Goal: Find specific page/section: Find specific page/section

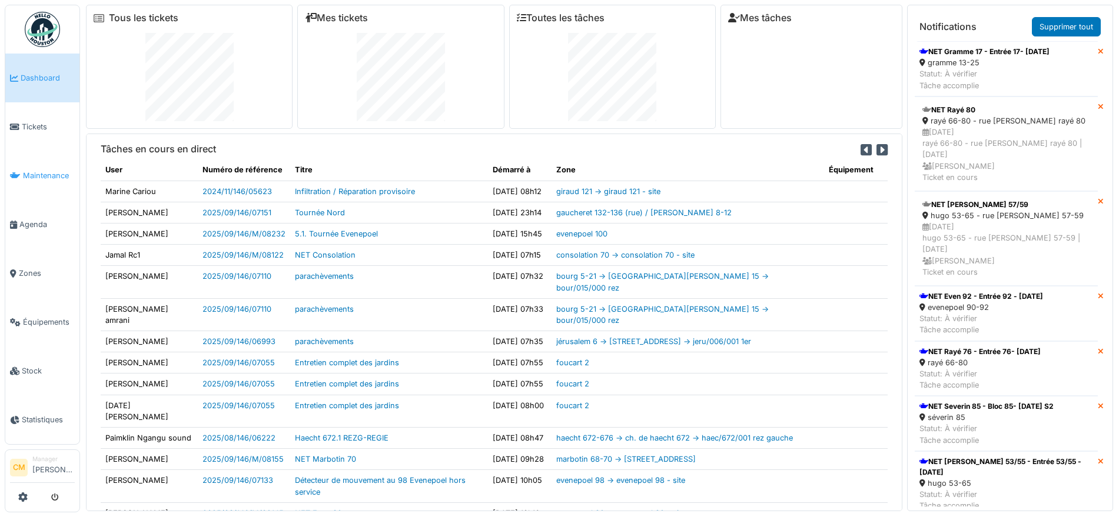
click at [39, 170] on span "Maintenance" at bounding box center [49, 175] width 52 height 11
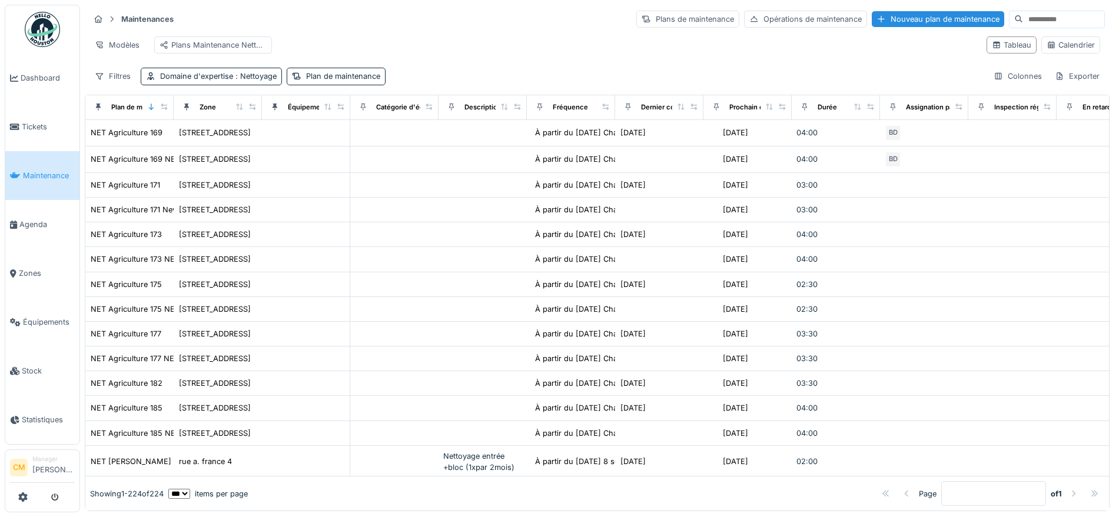
click at [1023, 19] on input at bounding box center [1063, 19] width 81 height 16
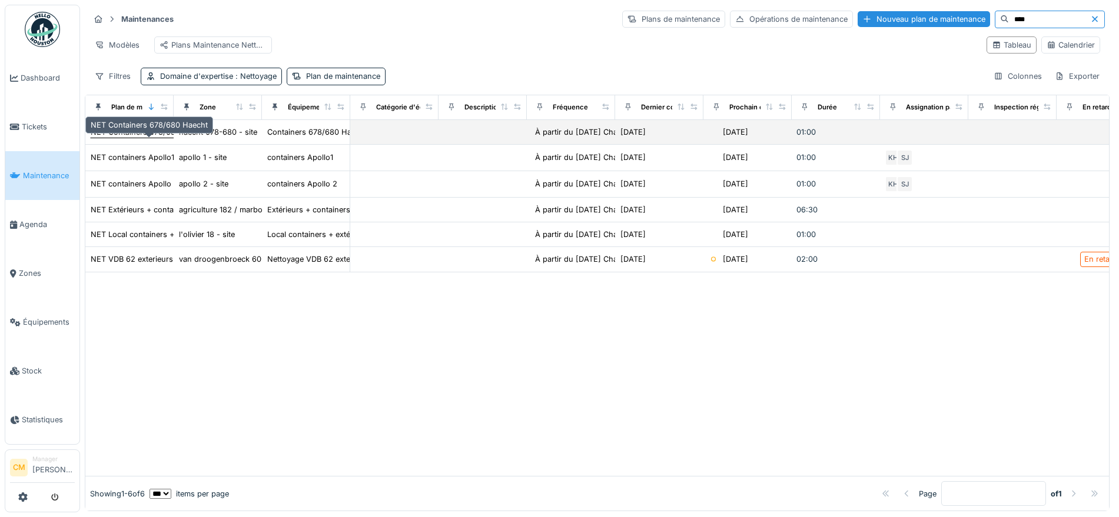
type input "****"
click at [133, 138] on div "NET Containers 678/680 Haecht" at bounding box center [149, 132] width 117 height 11
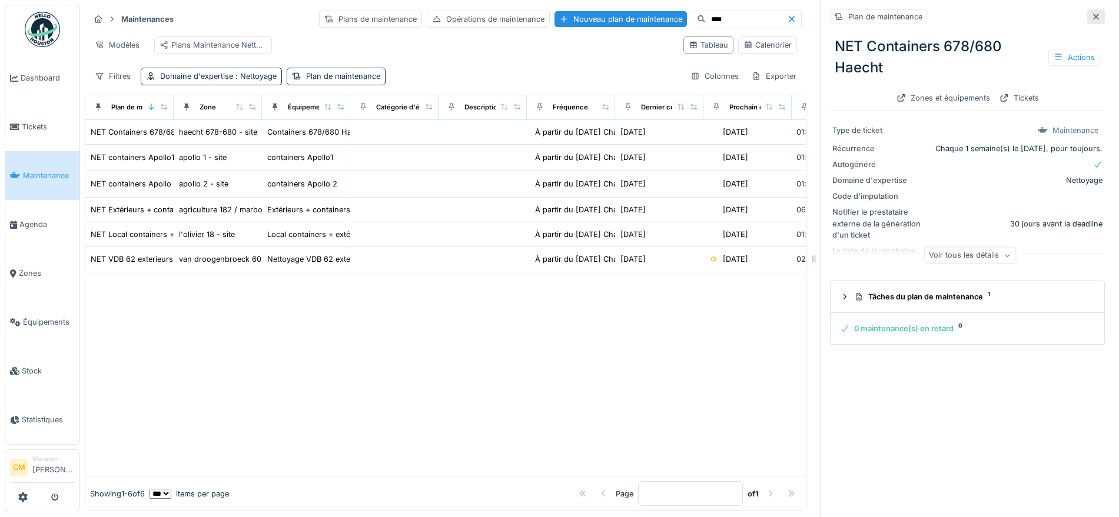
click at [1091, 19] on icon at bounding box center [1095, 17] width 9 height 8
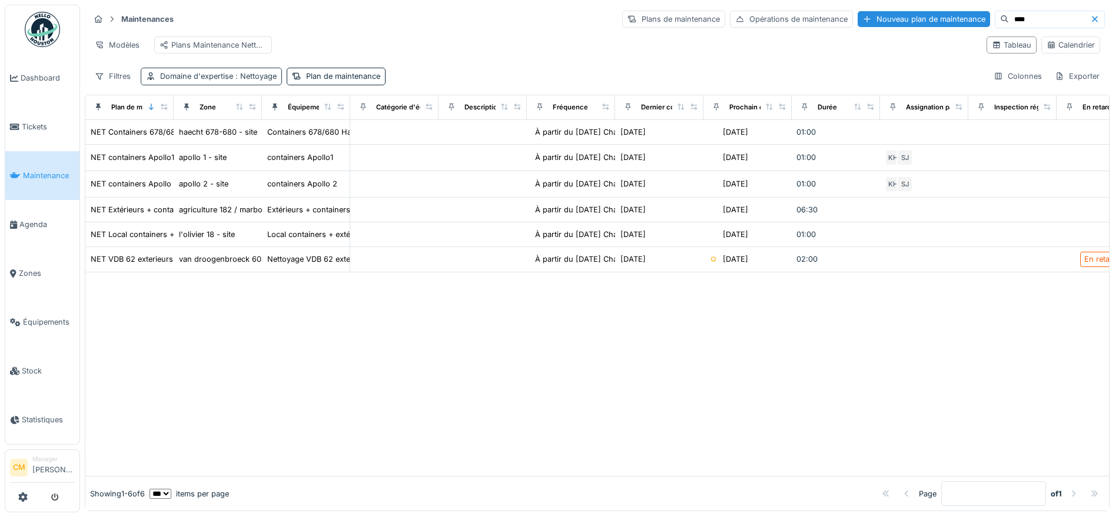
click at [253, 81] on span ": Nettoyage" at bounding box center [255, 76] width 44 height 9
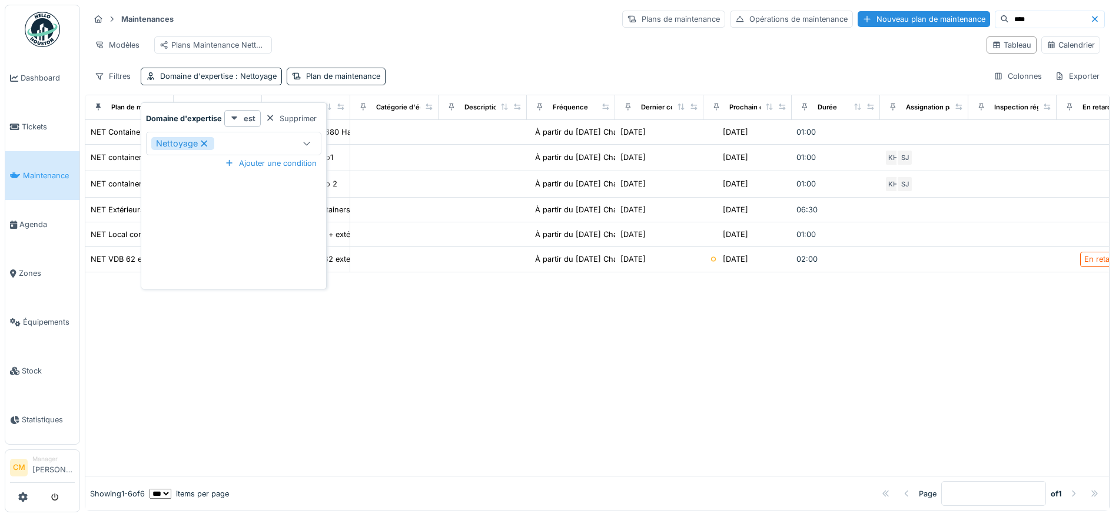
click at [202, 145] on icon at bounding box center [204, 143] width 6 height 6
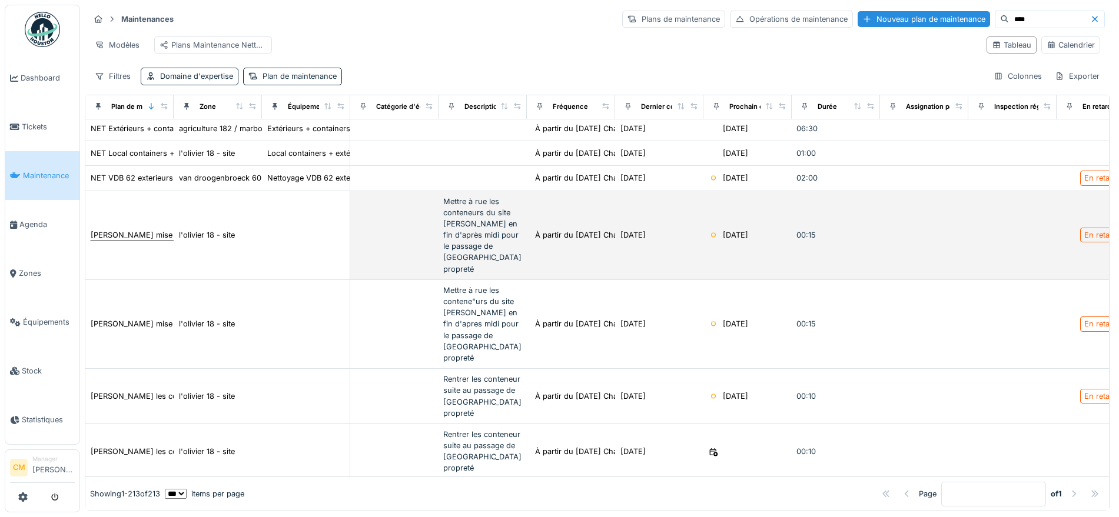
scroll to position [441, 0]
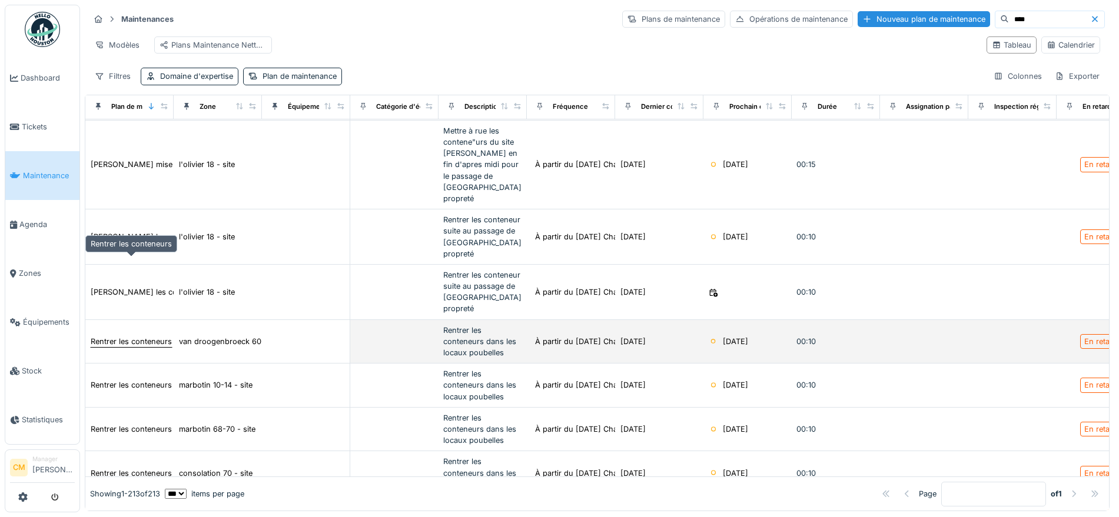
click at [141, 336] on div "Rentrer les conteneurs" at bounding box center [131, 341] width 81 height 11
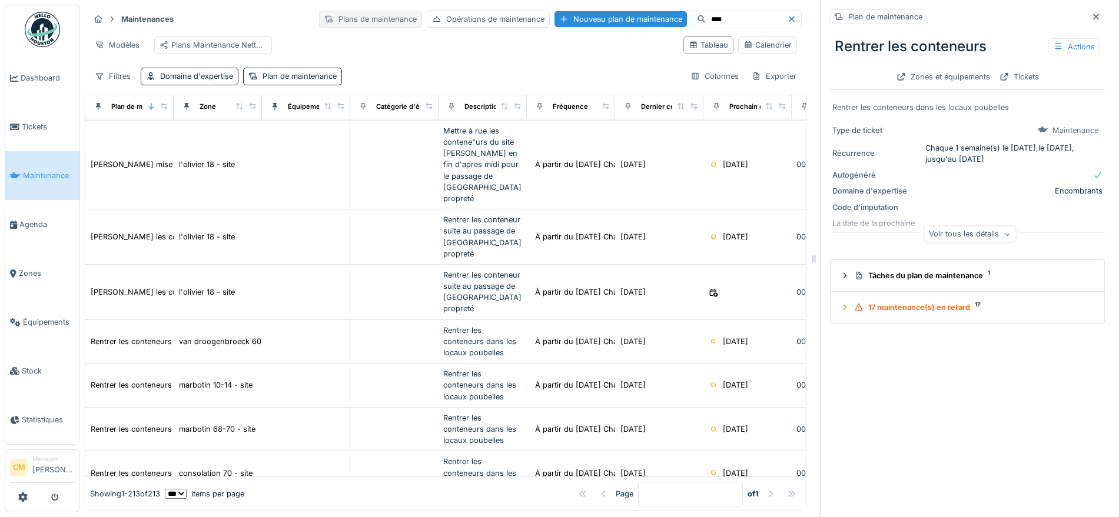
click at [338, 24] on div "Plans de maintenance" at bounding box center [370, 19] width 103 height 17
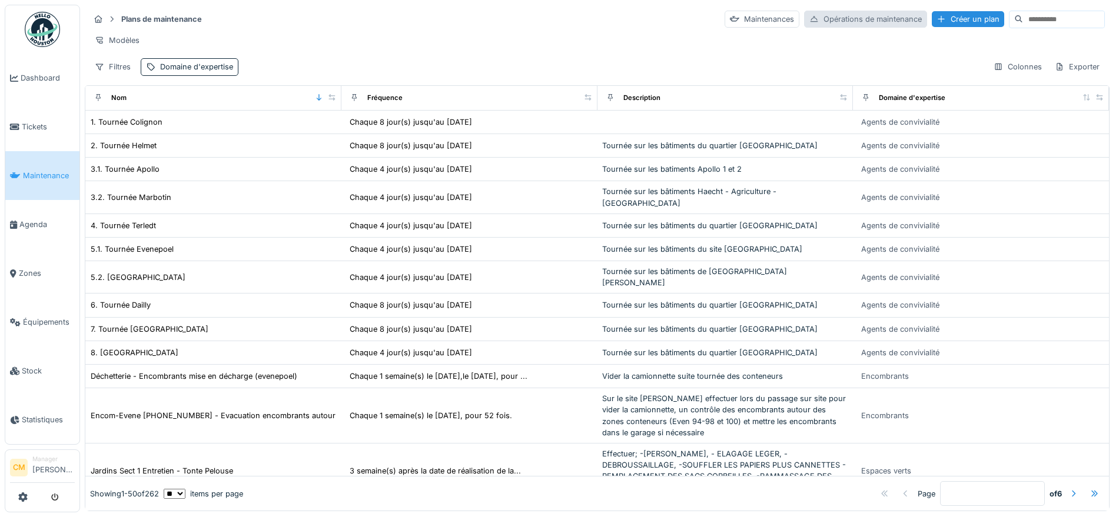
click at [826, 14] on div "Opérations de maintenance" at bounding box center [865, 19] width 123 height 17
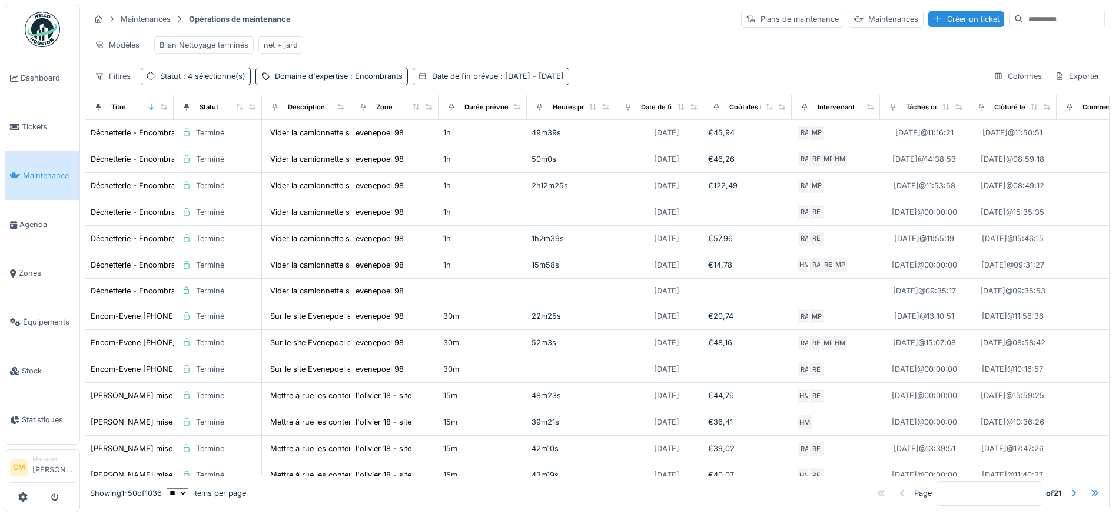
click at [1023, 18] on input at bounding box center [1063, 19] width 81 height 16
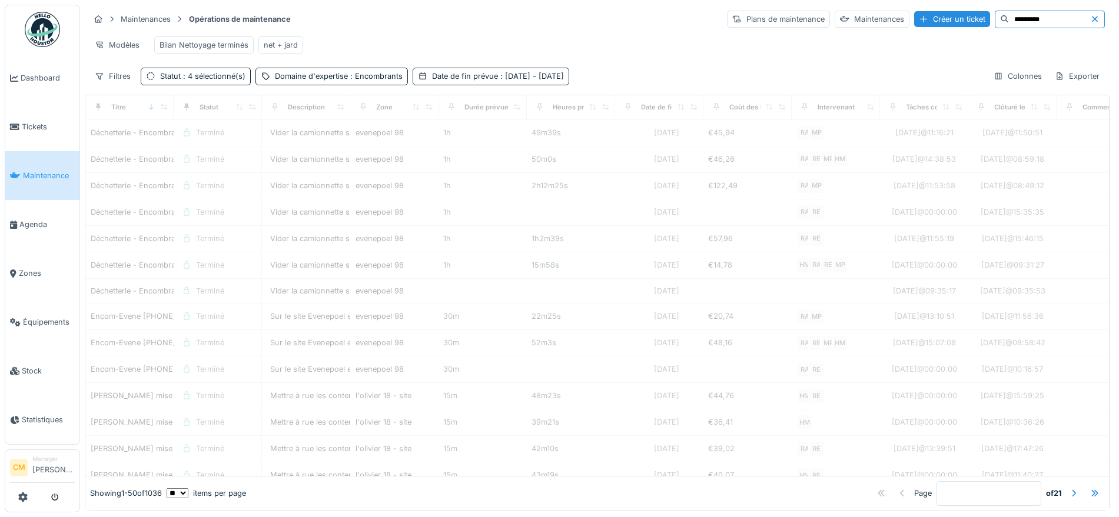
type input "*********"
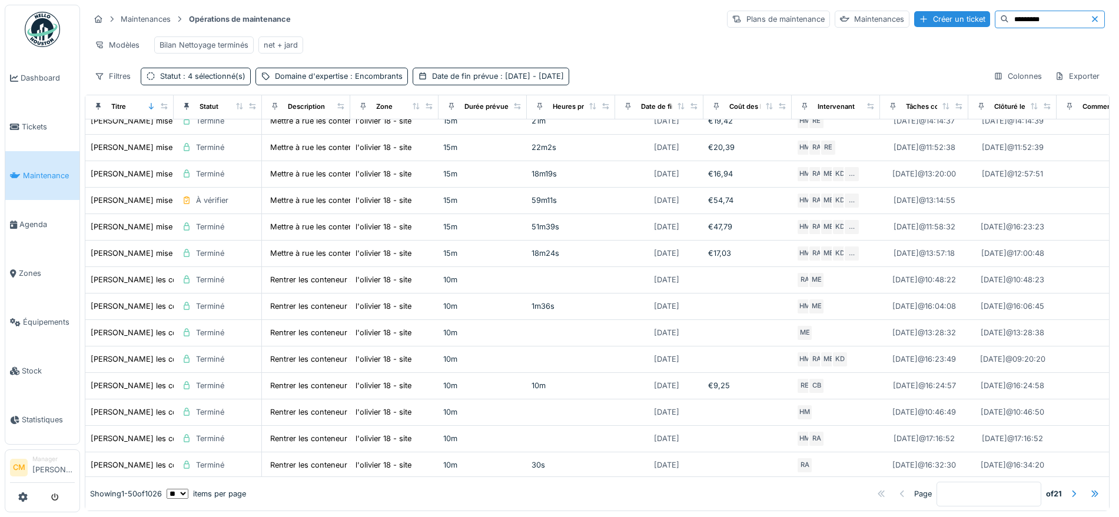
scroll to position [1001, 0]
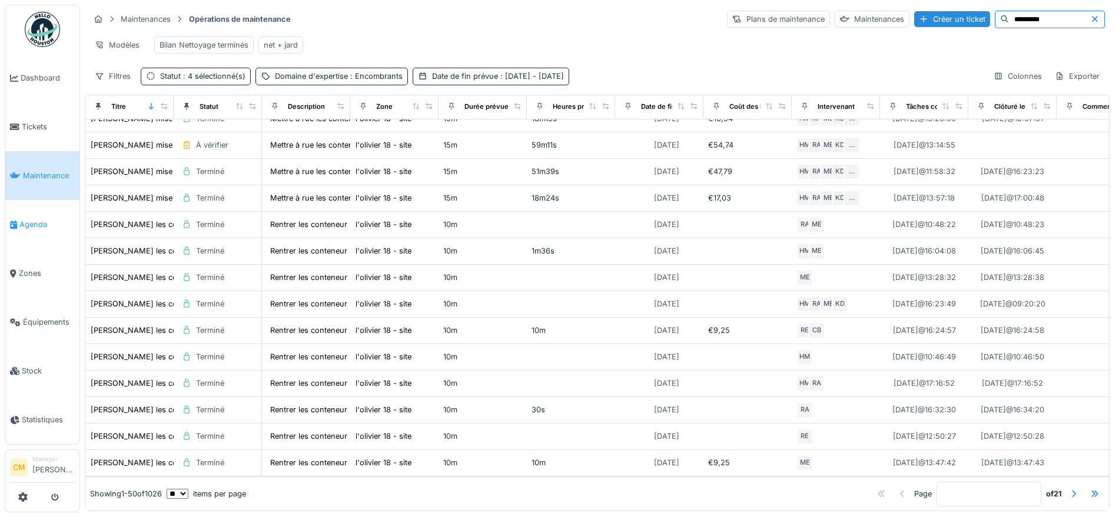
click at [38, 221] on span "Agenda" at bounding box center [46, 224] width 55 height 11
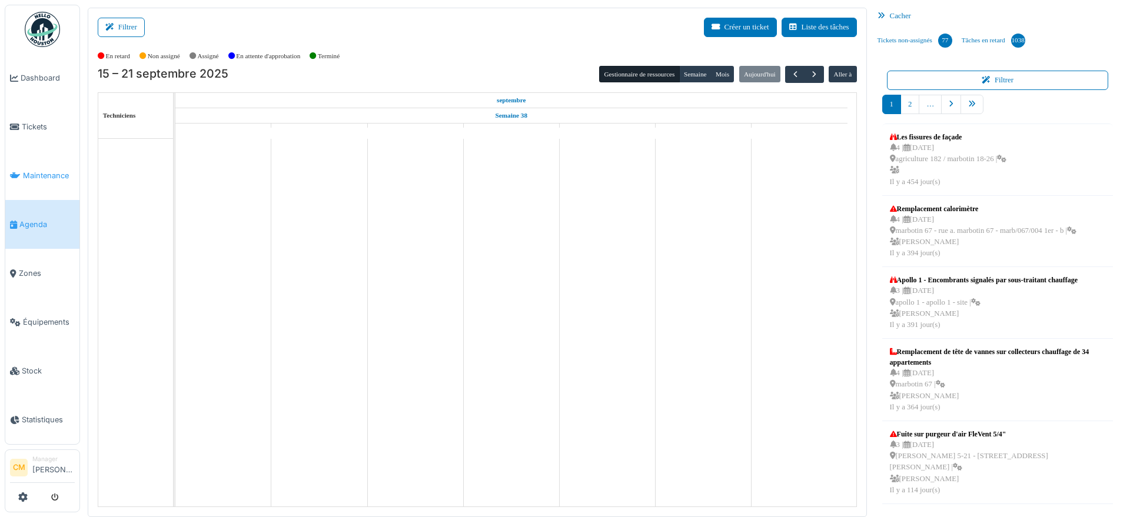
click at [35, 172] on span "Maintenance" at bounding box center [49, 175] width 52 height 11
click at [878, 17] on icon at bounding box center [884, 16] width 12 height 8
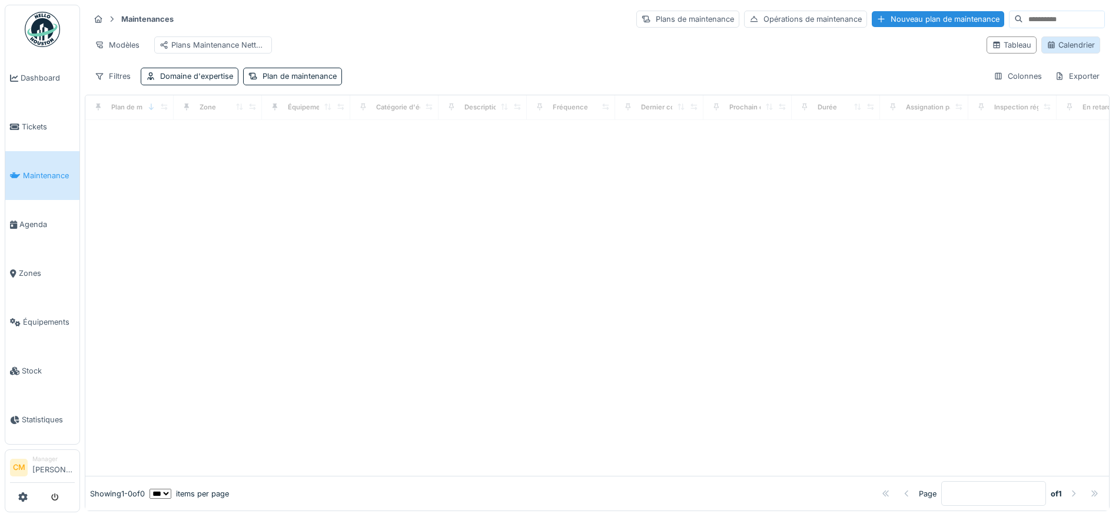
click at [1047, 50] on div "Calendrier" at bounding box center [1071, 44] width 48 height 11
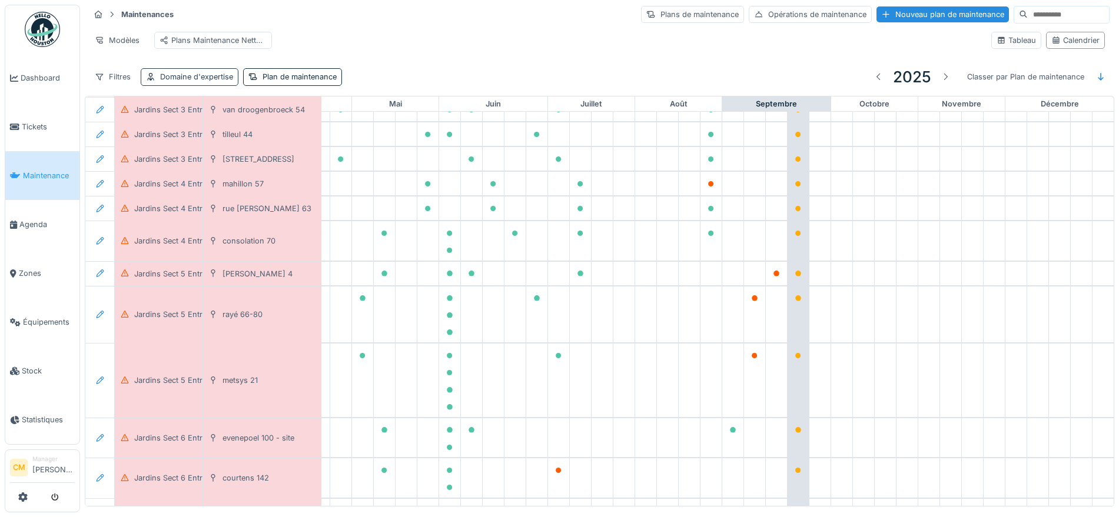
scroll to position [734, 393]
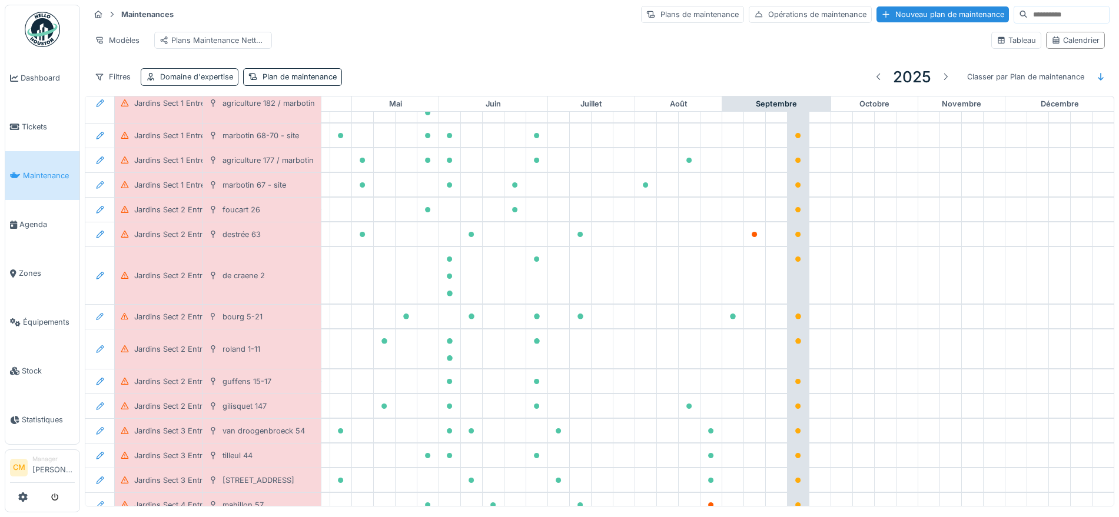
click at [191, 82] on div "Domaine d'expertise" at bounding box center [196, 76] width 73 height 11
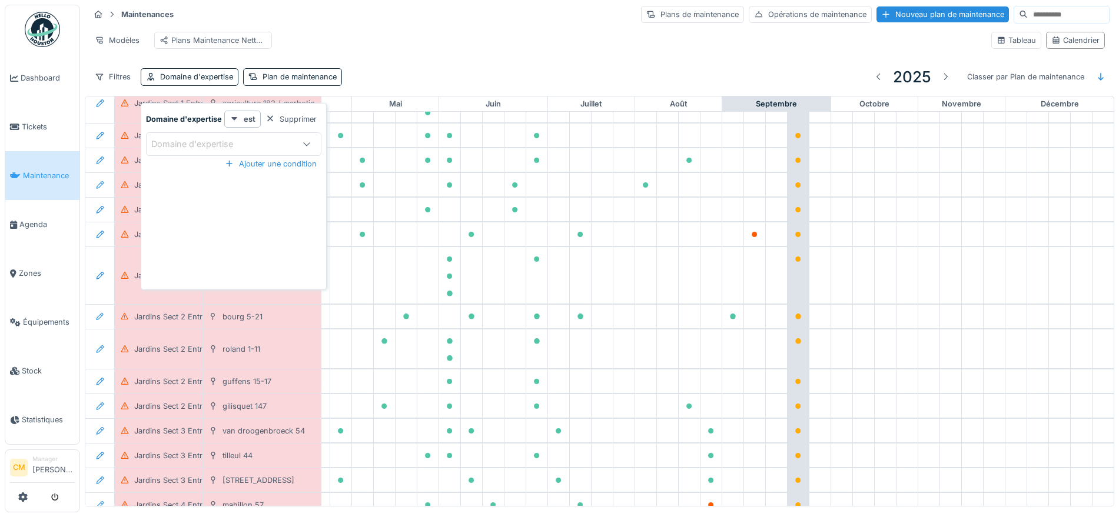
click at [200, 150] on div "Domaine d'expertise" at bounding box center [200, 144] width 98 height 13
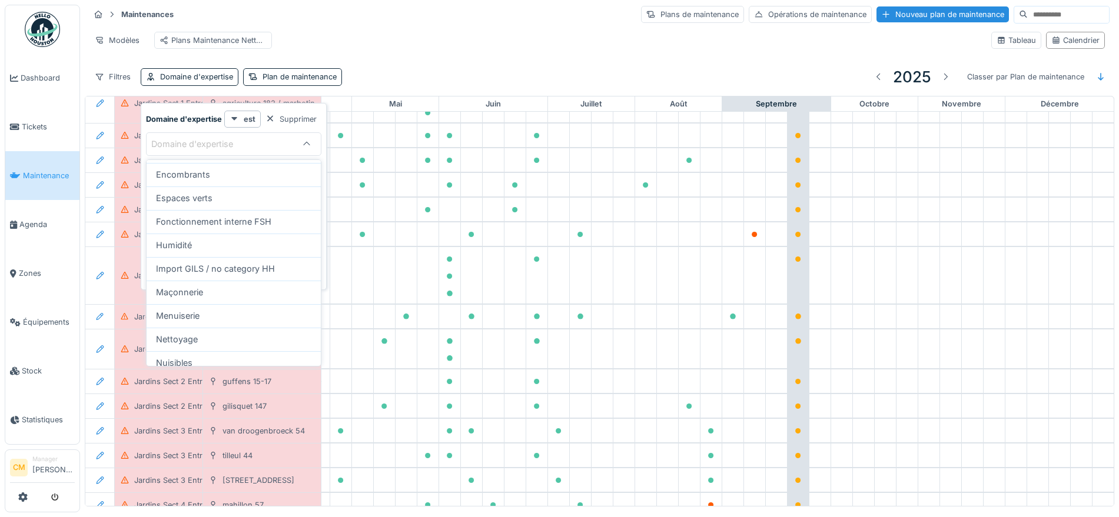
scroll to position [221, 0]
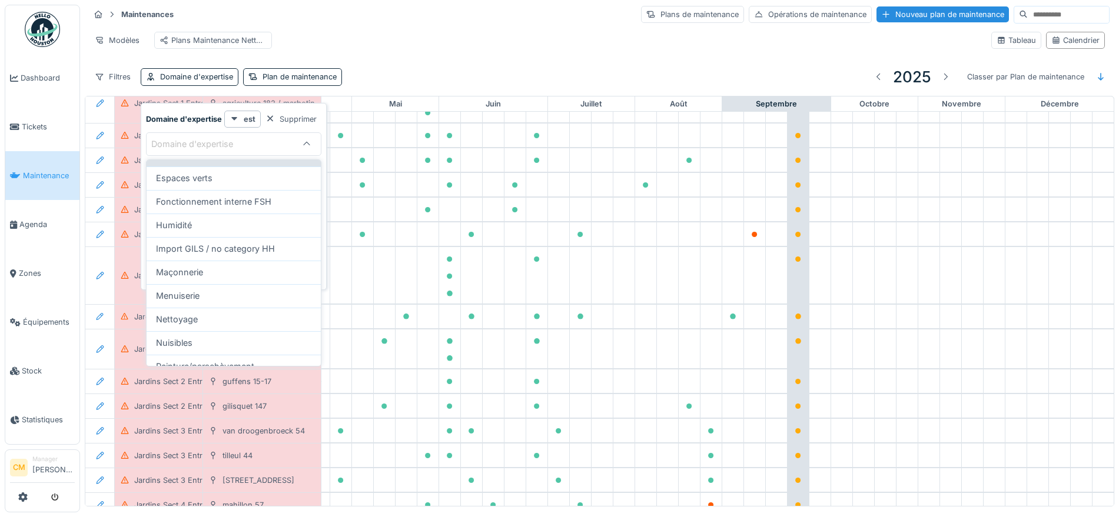
click at [195, 161] on span "Encombrants" at bounding box center [183, 154] width 54 height 13
type input "***"
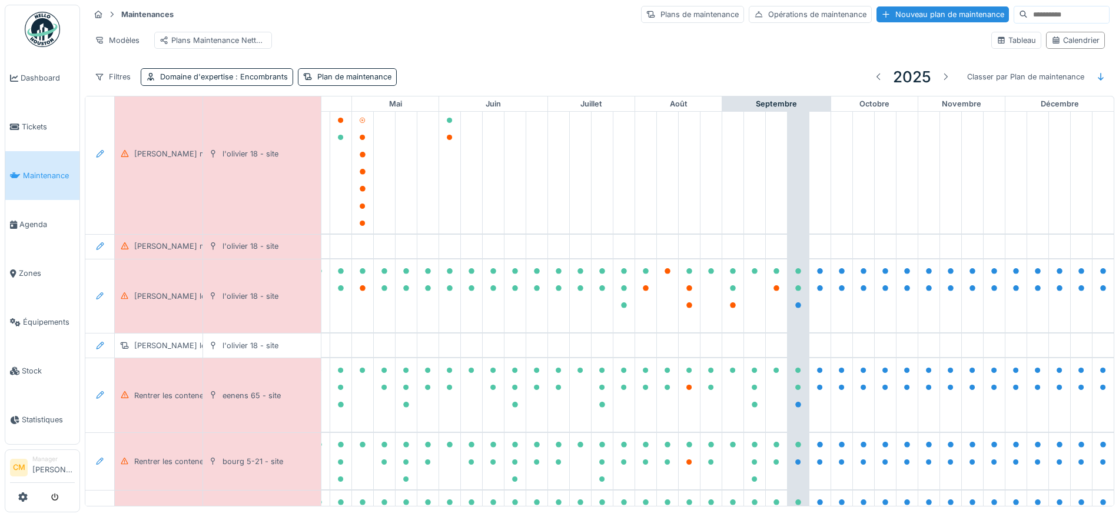
scroll to position [0, 393]
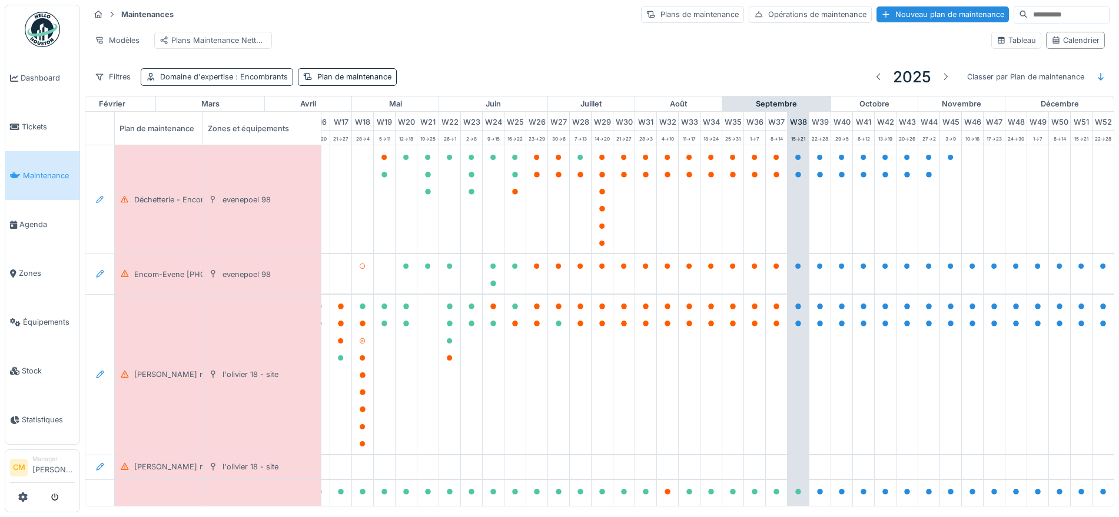
click at [222, 82] on div "Domaine d'expertise : Encombrants" at bounding box center [224, 76] width 128 height 11
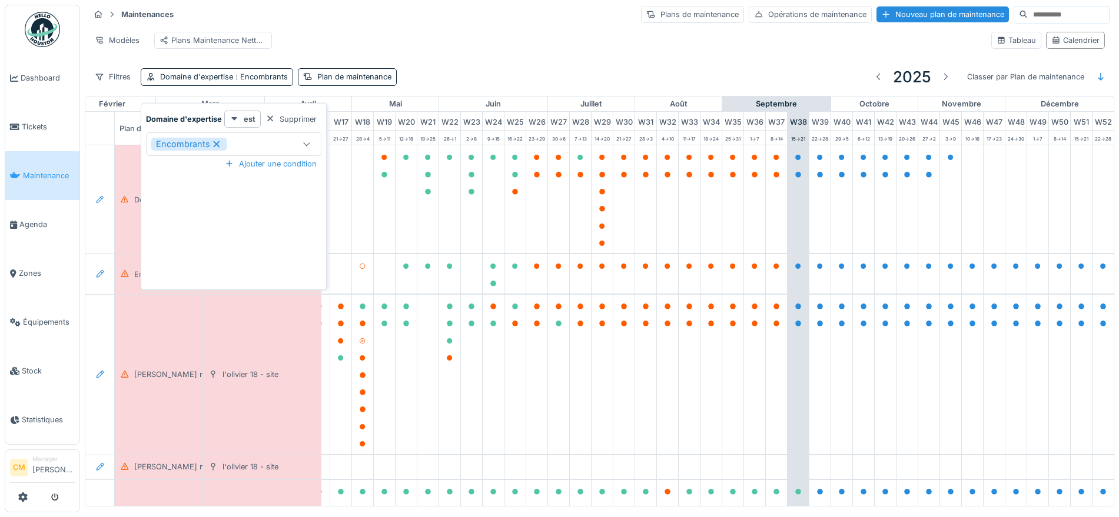
click at [216, 141] on icon at bounding box center [216, 144] width 11 height 8
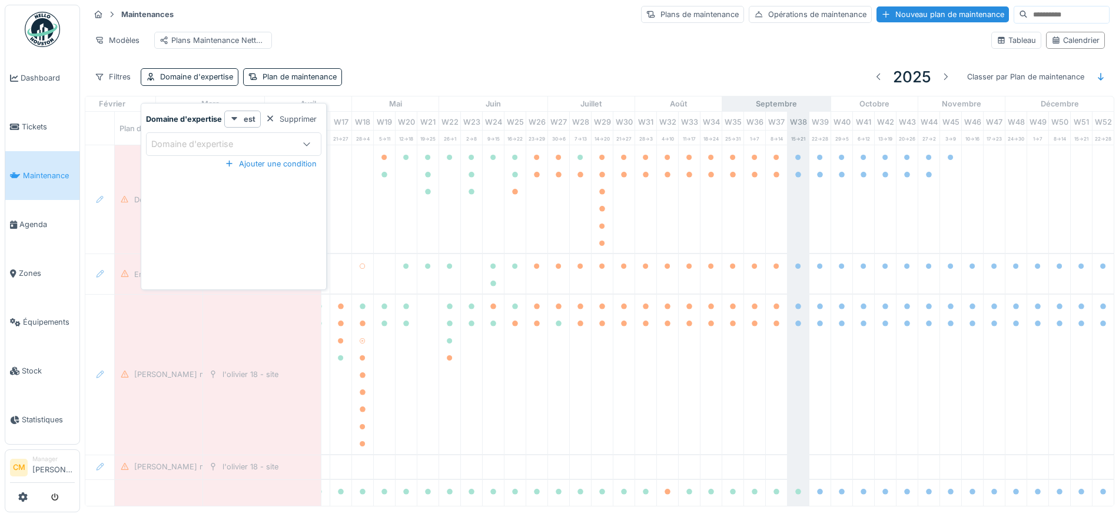
click at [216, 145] on div "Domaine d'expertise" at bounding box center [200, 144] width 98 height 13
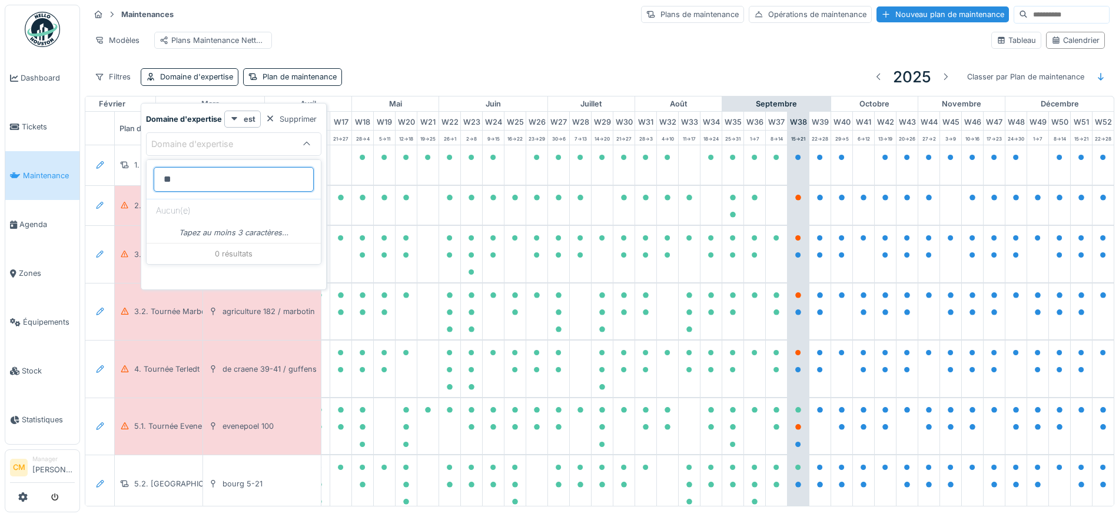
type d\'expertise_AwNzI "*"
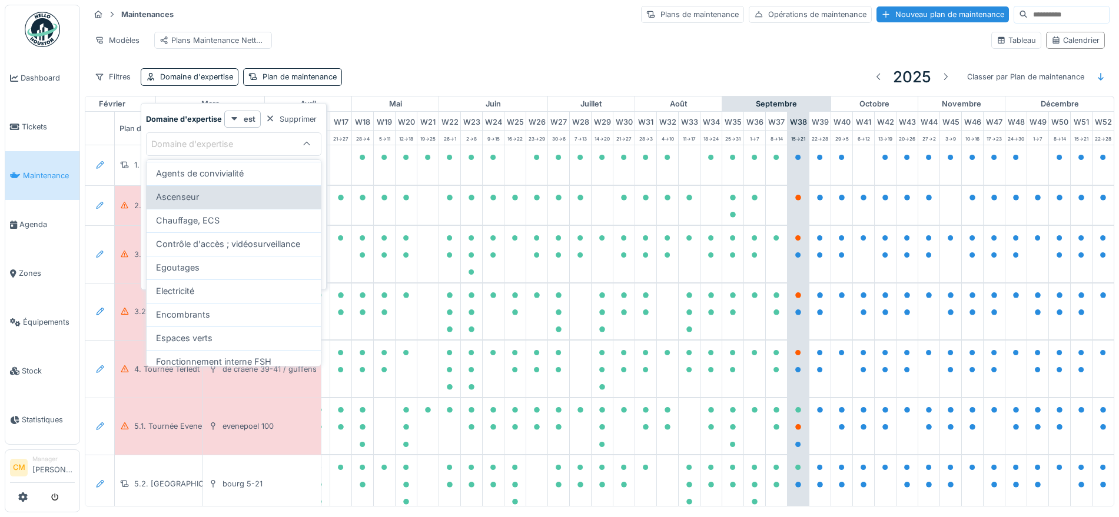
scroll to position [147, 0]
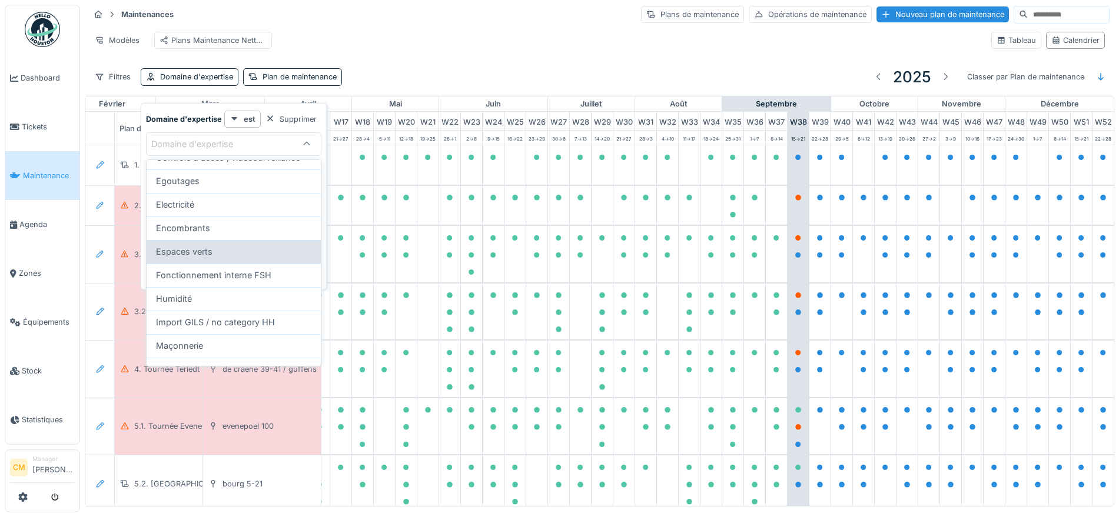
click at [198, 258] on span "Espaces verts" at bounding box center [184, 251] width 57 height 13
type input "***"
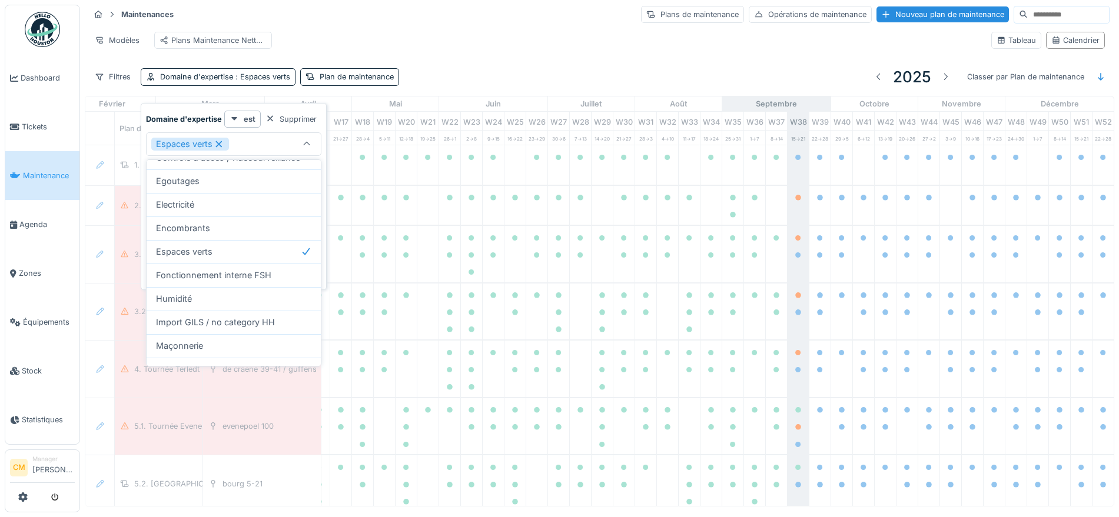
click at [443, 30] on div "Modèles Plans Maintenance Nettoyage" at bounding box center [535, 40] width 892 height 26
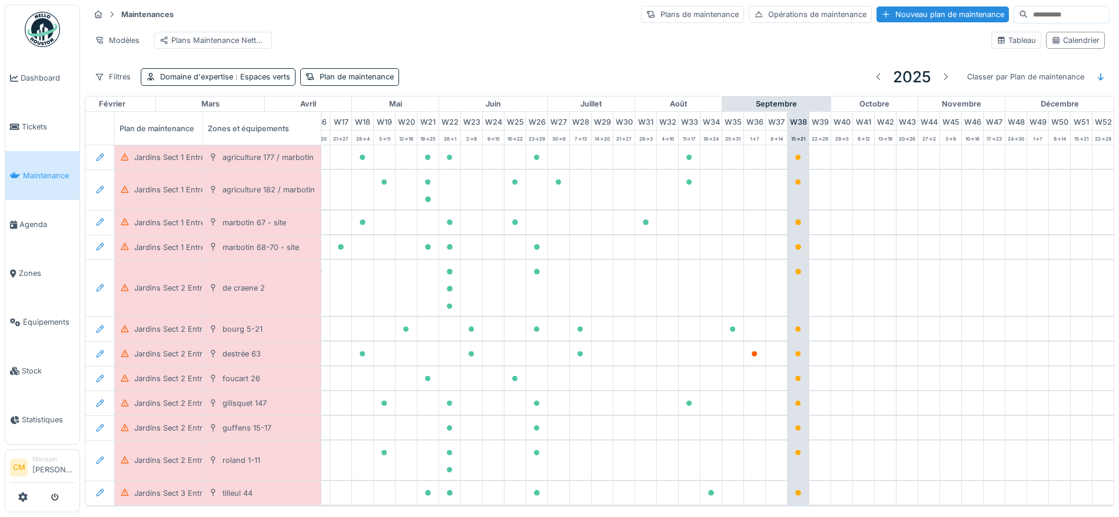
drag, startPoint x: 203, startPoint y: 137, endPoint x: 214, endPoint y: 138, distance: 10.7
click at [214, 138] on div "Zones et équipements" at bounding box center [262, 128] width 118 height 33
drag, startPoint x: 201, startPoint y: 137, endPoint x: 219, endPoint y: 138, distance: 17.7
click at [219, 138] on div "W 1 W 2 W 3 W 4 W 5 W 6 W 7 W 8 W 9 W 10 W 11 W 12 W 13 W 14 W 15 W 16 W 17 W 1…" at bounding box center [414, 456] width 1399 height 689
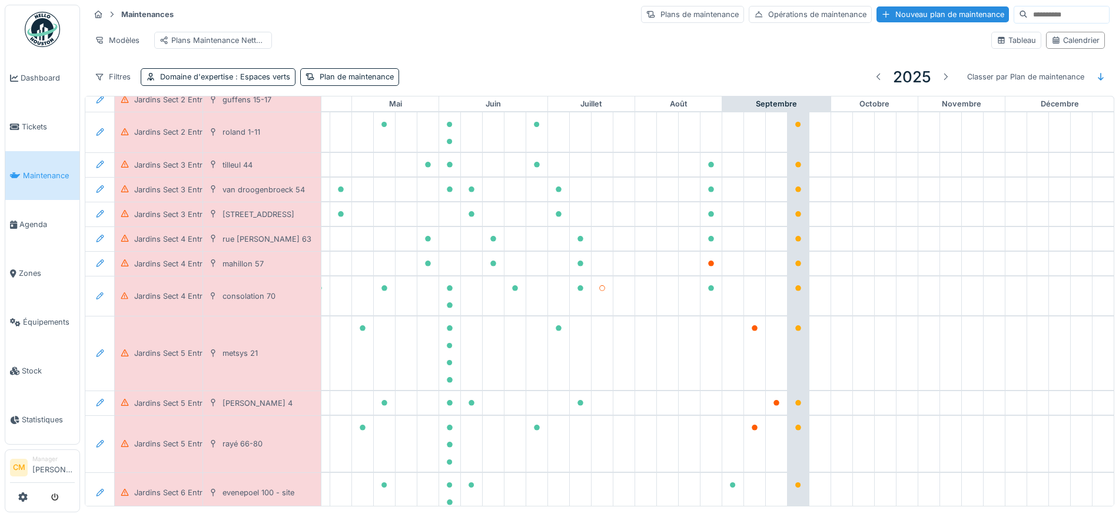
scroll to position [0, 393]
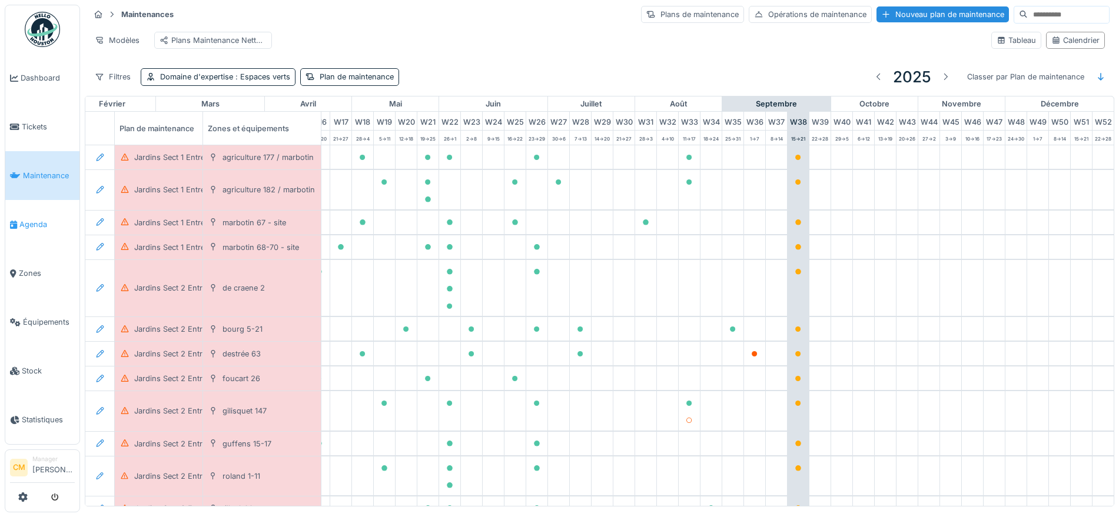
click at [22, 219] on span "Agenda" at bounding box center [46, 224] width 55 height 11
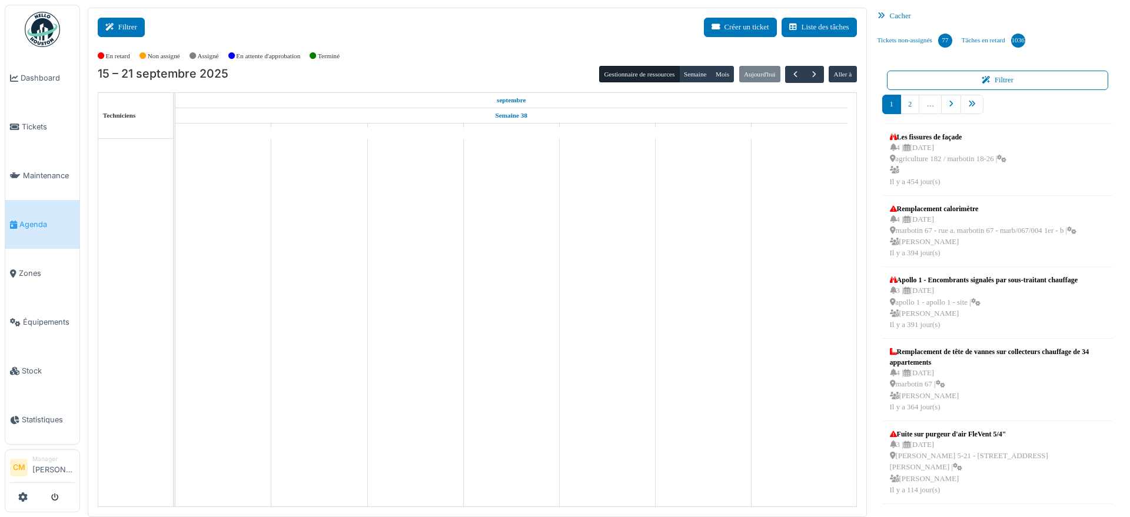
click at [124, 24] on button "Filtrer" at bounding box center [121, 27] width 47 height 19
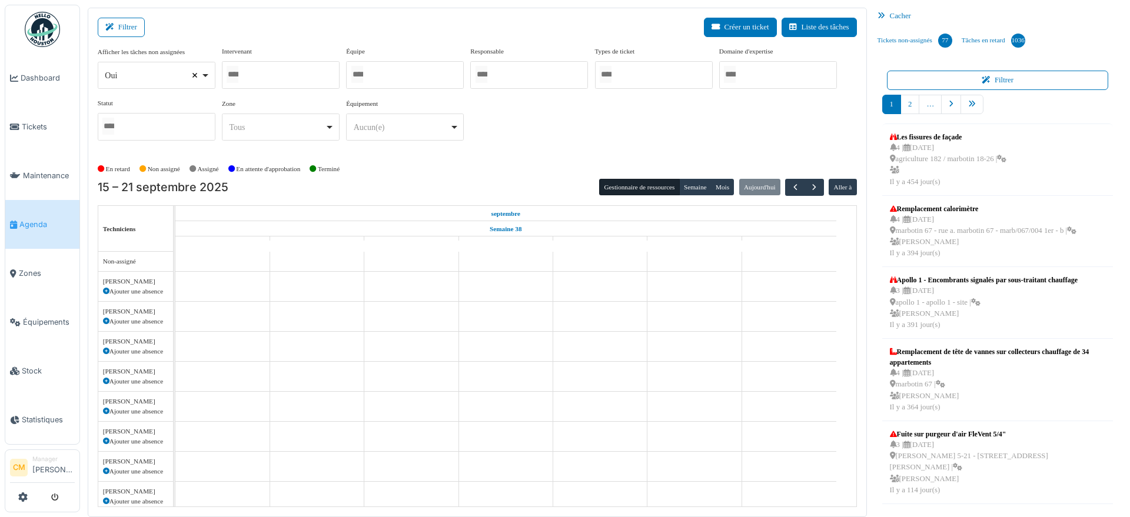
select select
click at [363, 77] on input "Tous" at bounding box center [357, 74] width 12 height 17
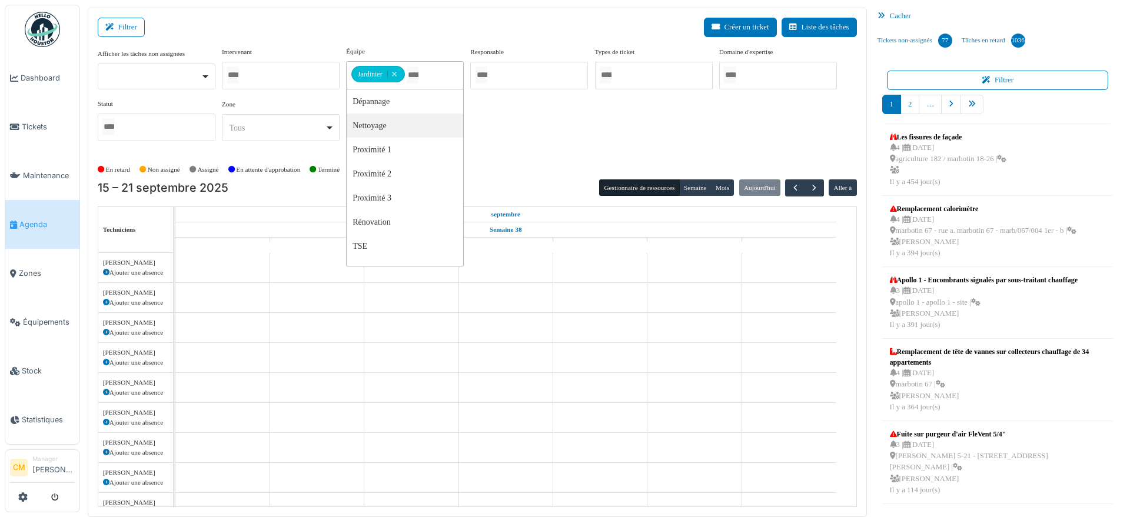
click at [613, 124] on div "Afficher les tâches non assignées Oui Non Intervenant Abdelkader Ouriachi Abdel…" at bounding box center [477, 99] width 759 height 104
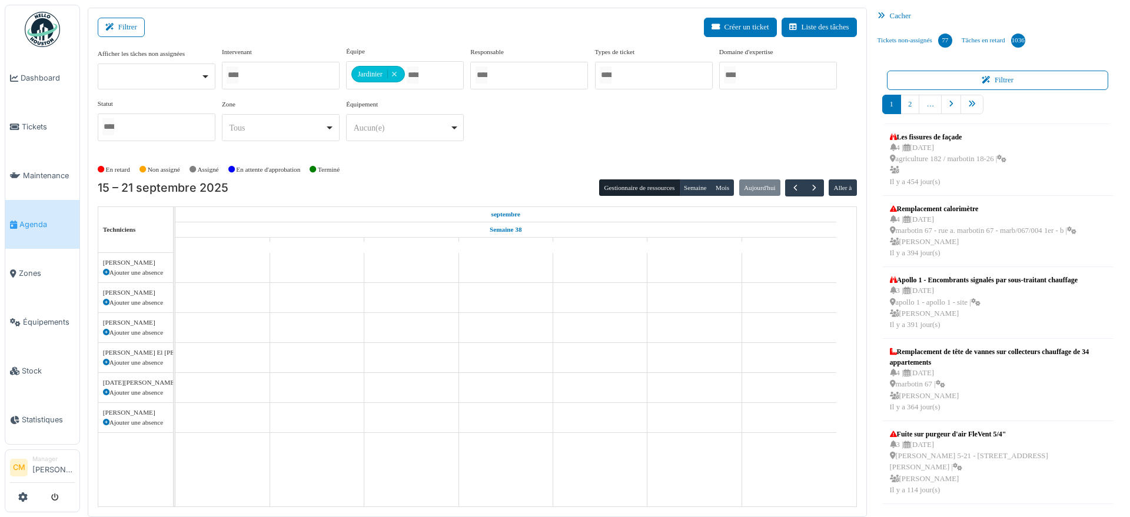
click at [880, 13] on icon at bounding box center [884, 16] width 12 height 8
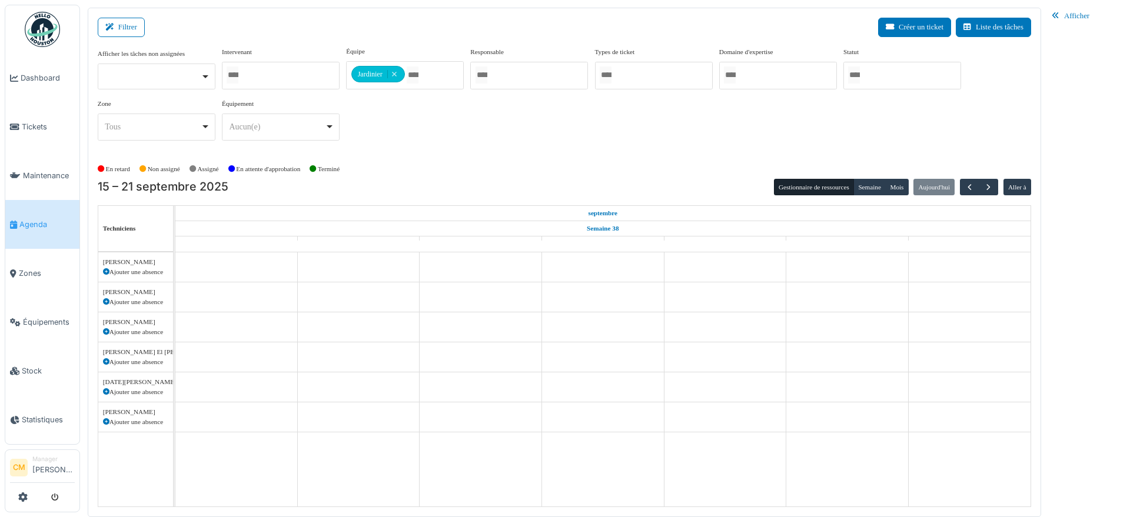
click at [394, 134] on div "Afficher les tâches non assignées Oui Non Intervenant Abdelkader Ouriachi Abdel…" at bounding box center [565, 99] width 934 height 104
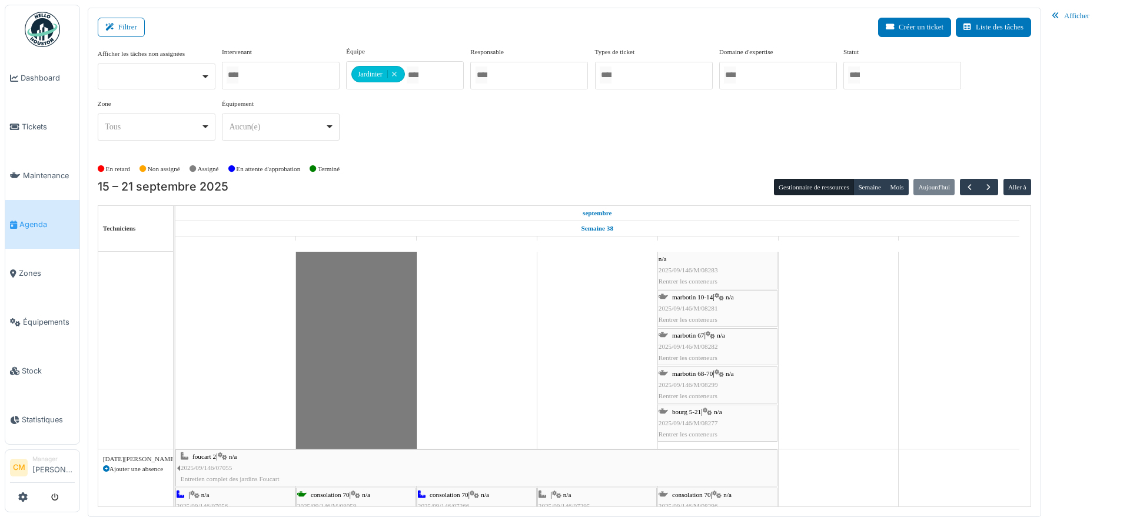
click at [686, 383] on span "2025/09/146/M/08299" at bounding box center [688, 384] width 59 height 7
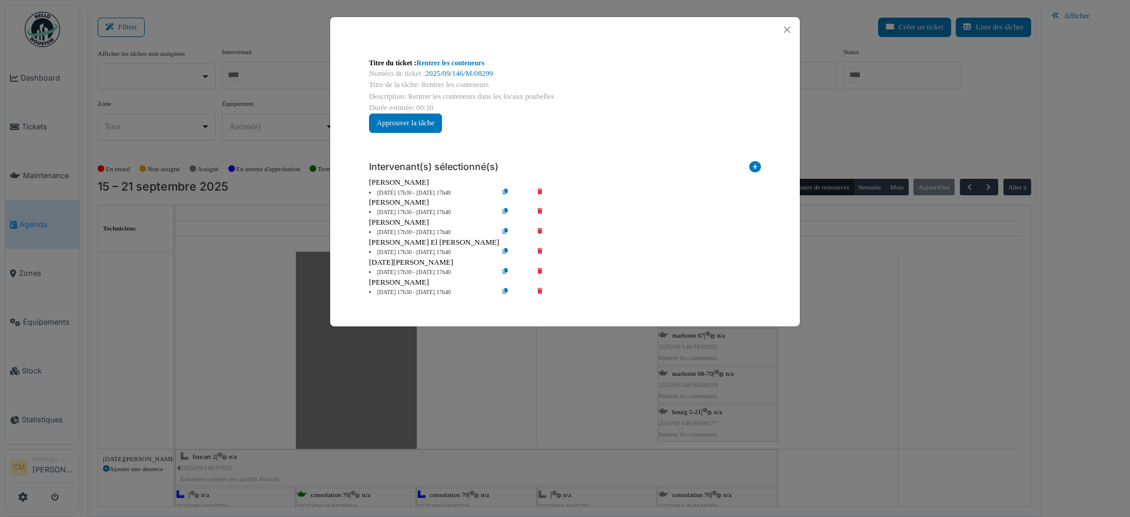
click at [539, 213] on icon at bounding box center [549, 212] width 34 height 9
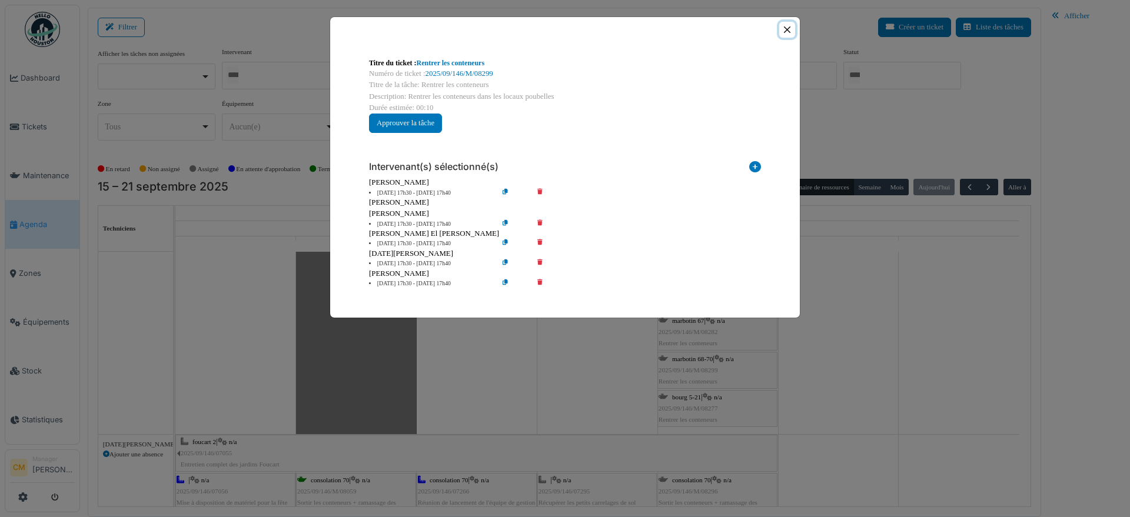
click at [787, 22] on button "Close" at bounding box center [787, 30] width 16 height 16
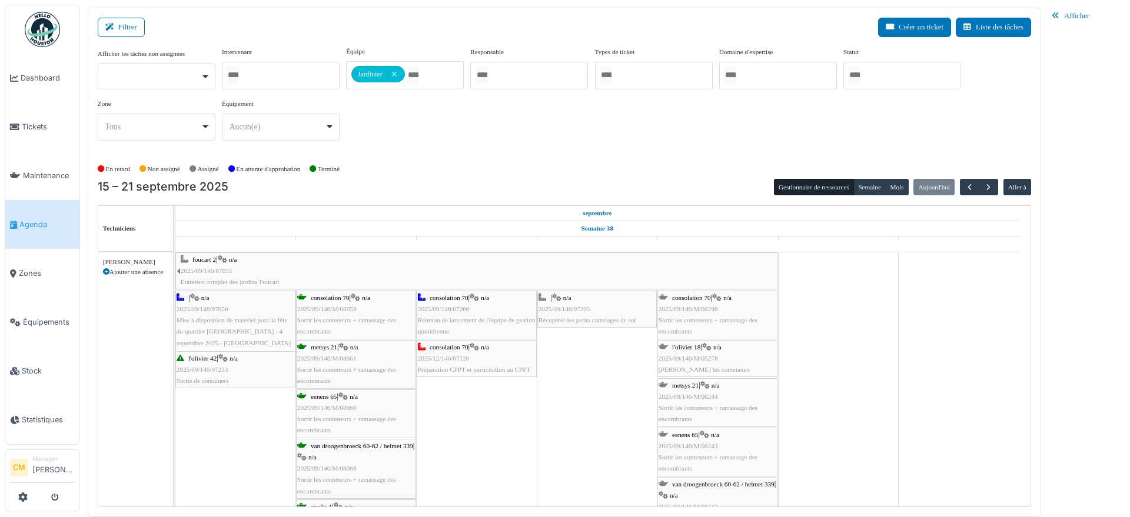
click at [206, 268] on span "2025/09/146/07055" at bounding box center [207, 270] width 52 height 7
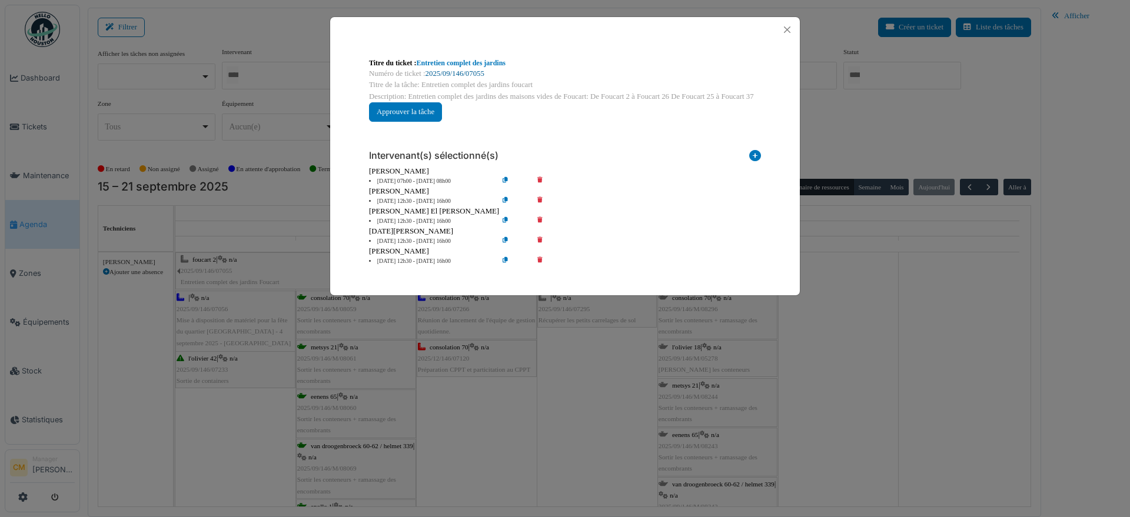
click at [447, 69] on link "2025/09/146/07055" at bounding box center [455, 73] width 59 height 8
click at [785, 25] on button "Close" at bounding box center [787, 30] width 16 height 16
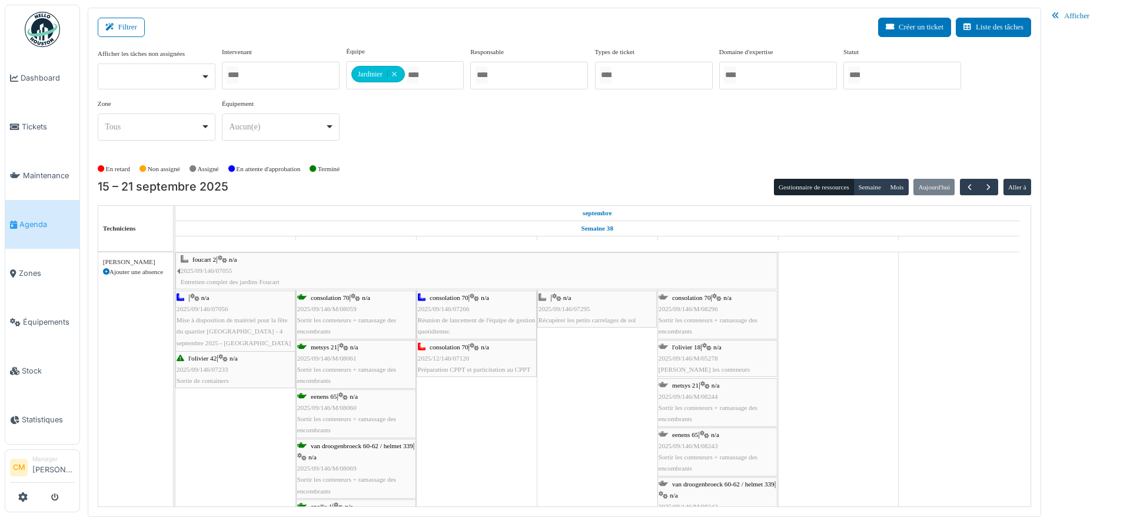
click at [206, 267] on span "2025/09/146/07055" at bounding box center [207, 270] width 52 height 7
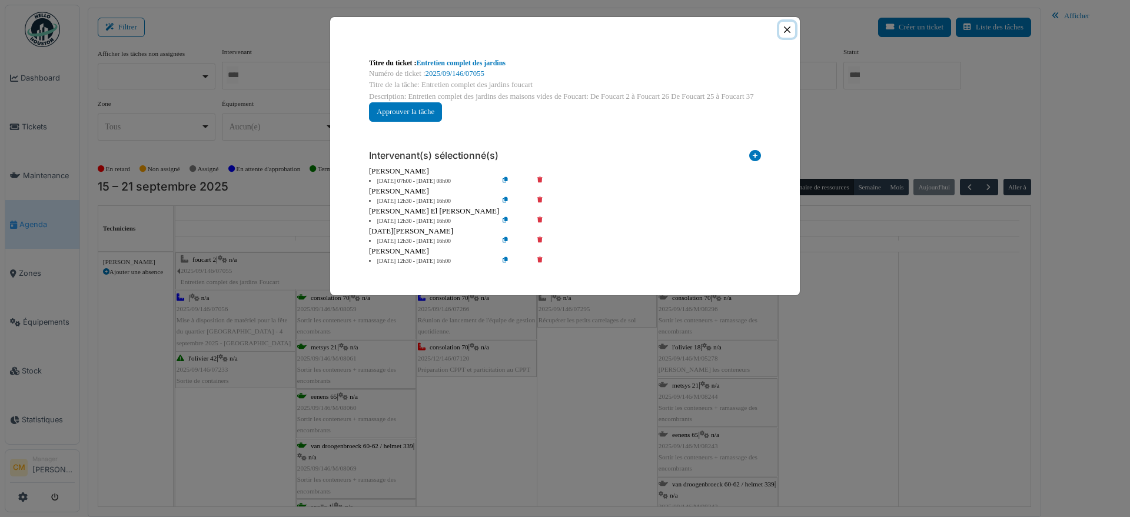
click at [784, 27] on button "Close" at bounding box center [787, 30] width 16 height 16
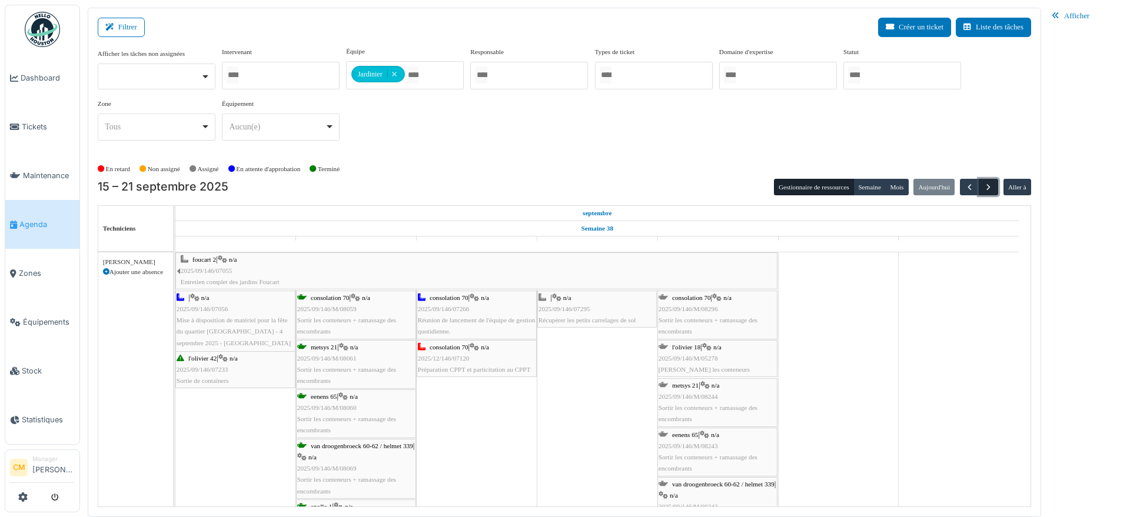
click at [988, 184] on span "button" at bounding box center [989, 187] width 10 height 10
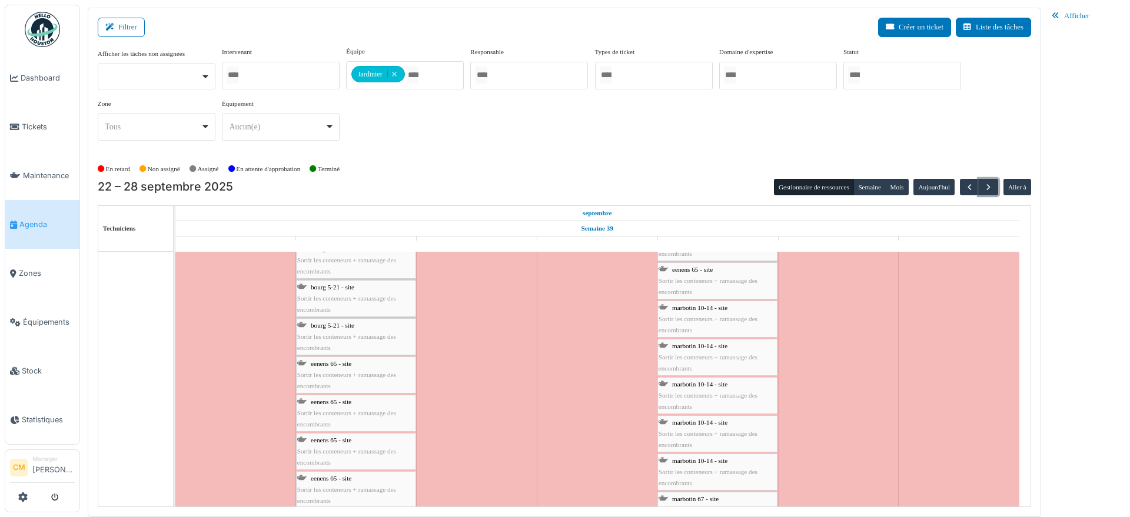
scroll to position [2996, 0]
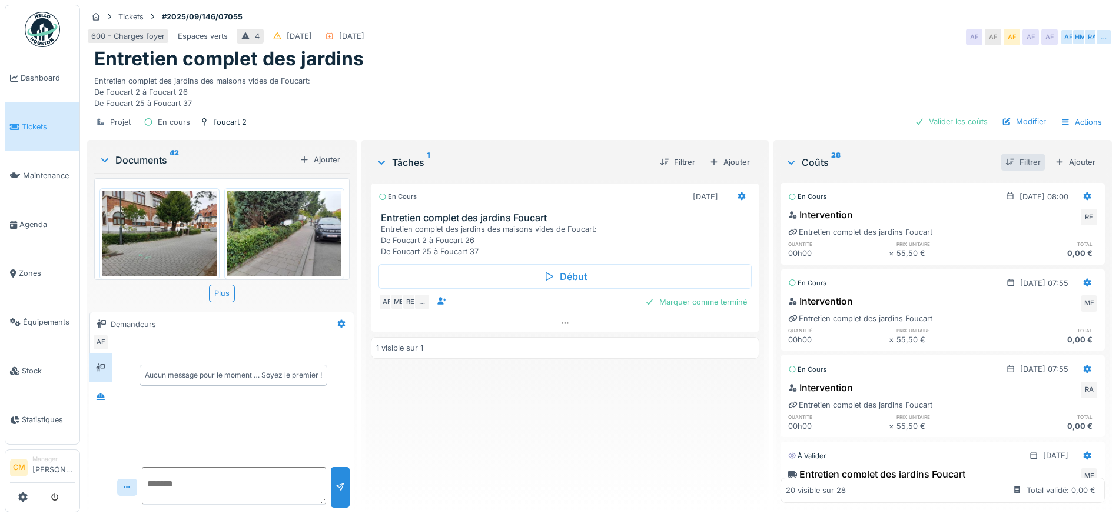
click at [1001, 155] on div "Filtrer" at bounding box center [1023, 162] width 45 height 16
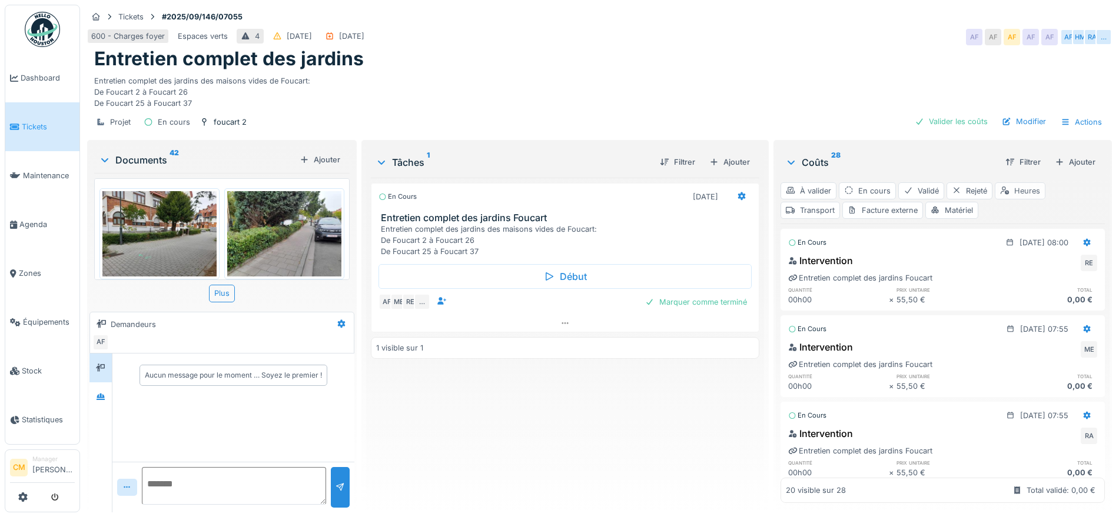
click at [1010, 189] on div "Heures" at bounding box center [1020, 190] width 51 height 17
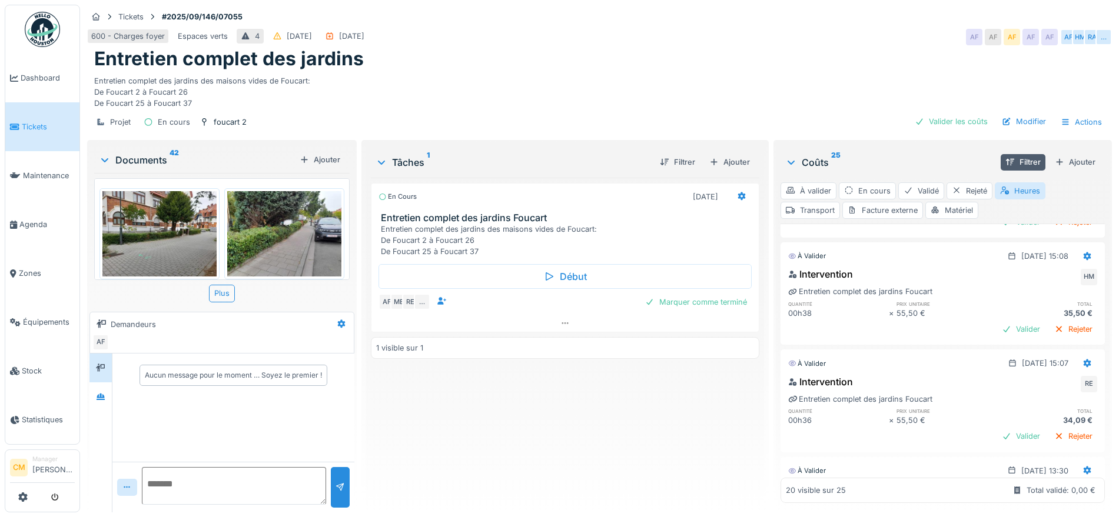
scroll to position [1030, 0]
